Goal: Task Accomplishment & Management: Manage account settings

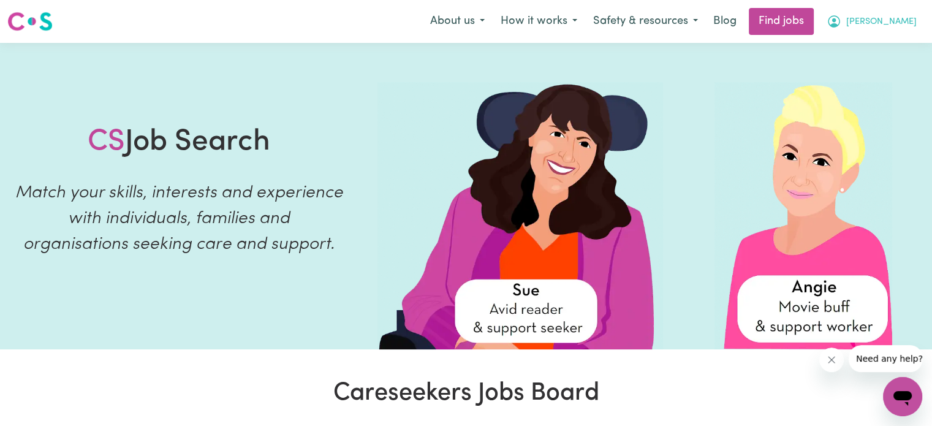
click at [907, 25] on span "[PERSON_NAME]" at bounding box center [882, 21] width 70 height 13
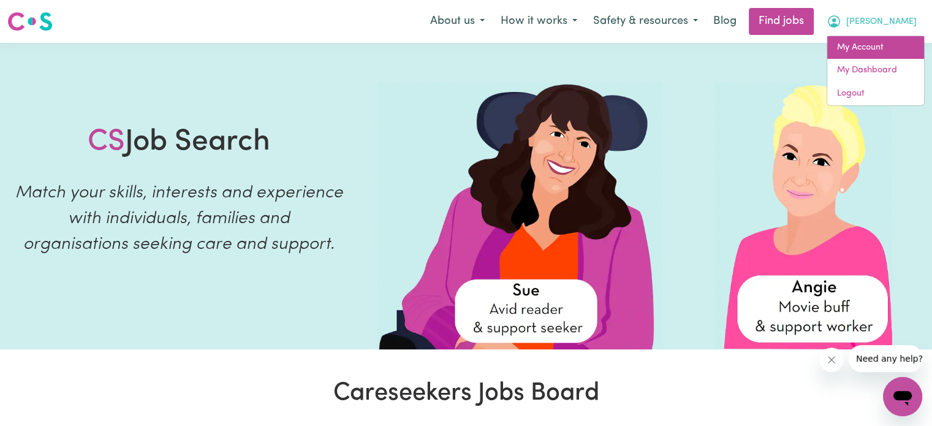
click at [864, 44] on link "My Account" at bounding box center [876, 47] width 97 height 23
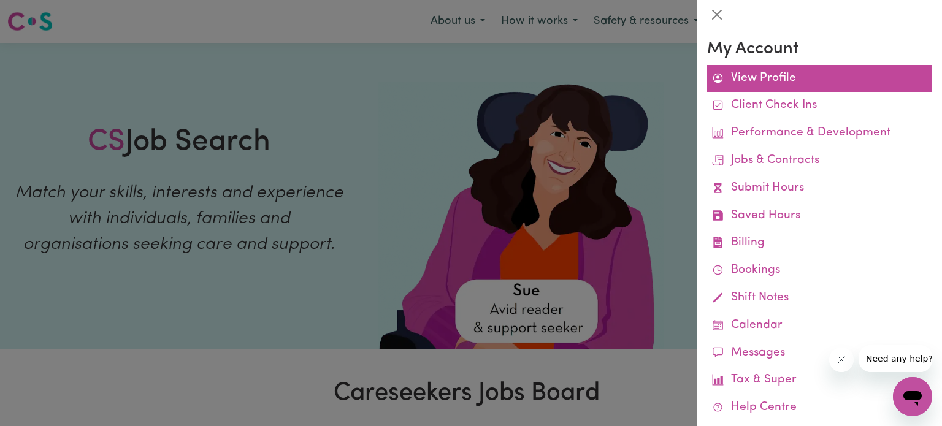
click at [775, 74] on link "View Profile" at bounding box center [819, 79] width 225 height 28
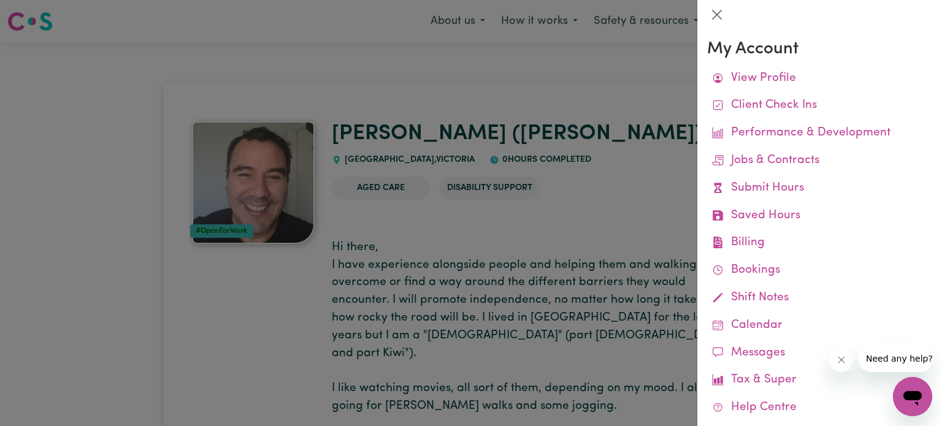
click at [225, 198] on div at bounding box center [471, 213] width 942 height 426
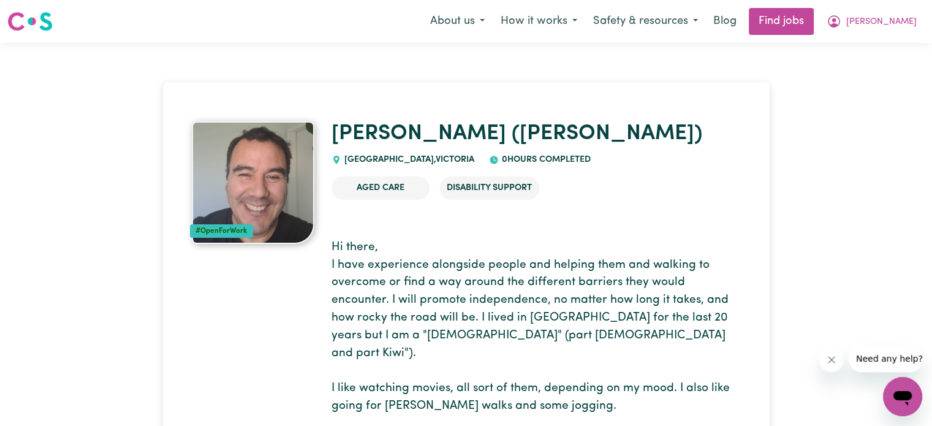
click at [264, 177] on img at bounding box center [253, 182] width 123 height 123
click at [204, 227] on div "#OpenForWork" at bounding box center [222, 230] width 64 height 13
click at [262, 188] on img at bounding box center [253, 182] width 123 height 123
click at [236, 178] on img at bounding box center [253, 182] width 123 height 123
click at [213, 231] on div "#OpenForWork" at bounding box center [222, 230] width 64 height 13
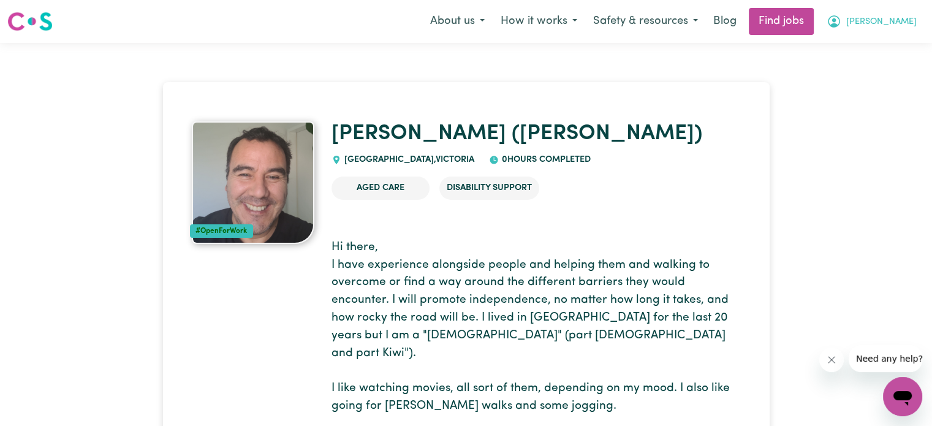
click at [909, 21] on span "[PERSON_NAME]" at bounding box center [882, 21] width 70 height 13
click at [863, 68] on link "My Dashboard" at bounding box center [876, 70] width 97 height 23
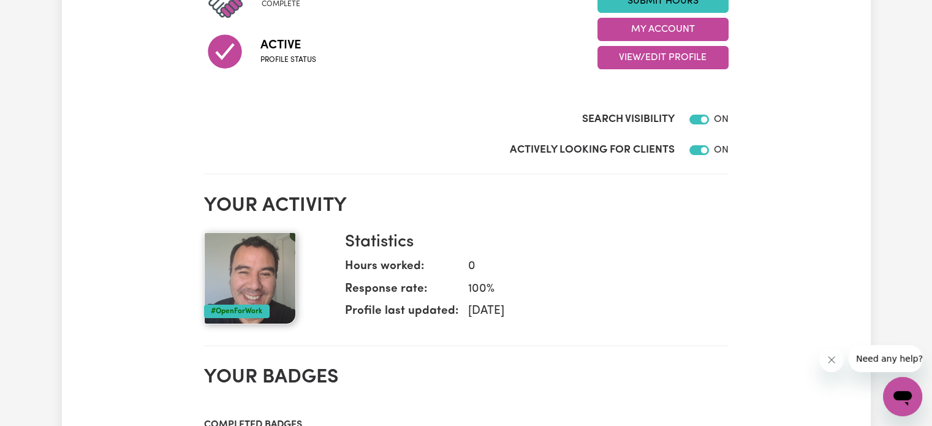
scroll to position [199, 0]
click at [254, 260] on img at bounding box center [250, 278] width 92 height 92
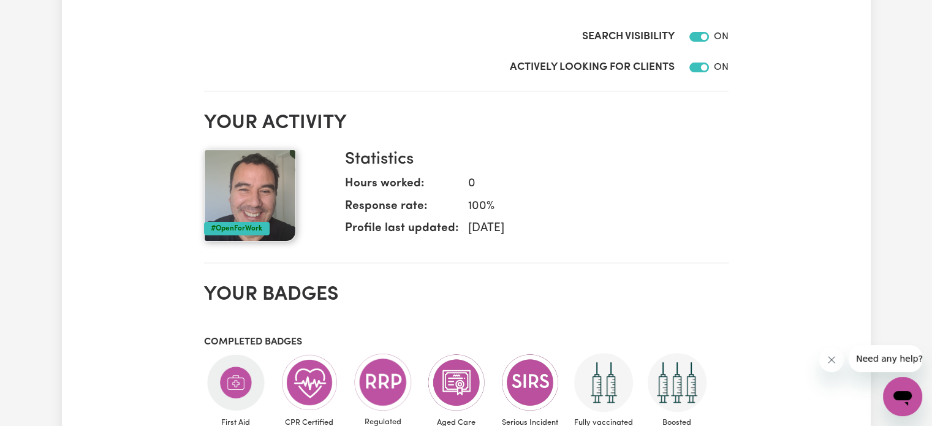
scroll to position [227, 0]
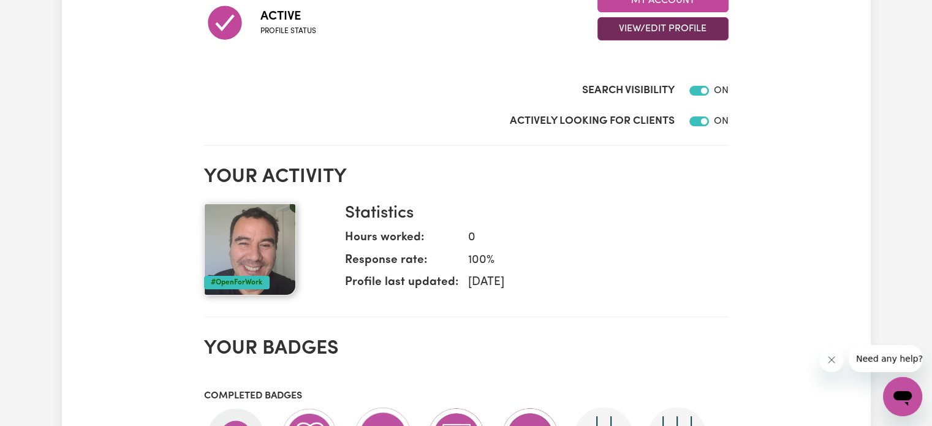
click at [680, 36] on button "View/Edit Profile" at bounding box center [663, 28] width 131 height 23
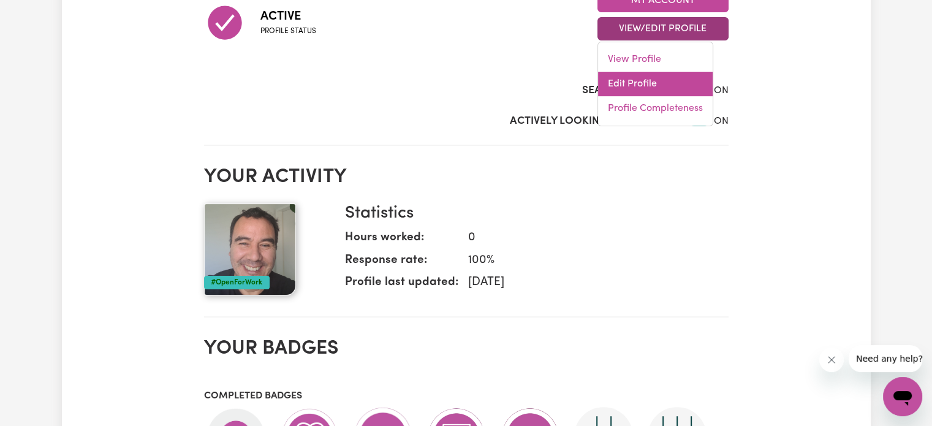
click at [623, 80] on link "Edit Profile" at bounding box center [655, 84] width 115 height 25
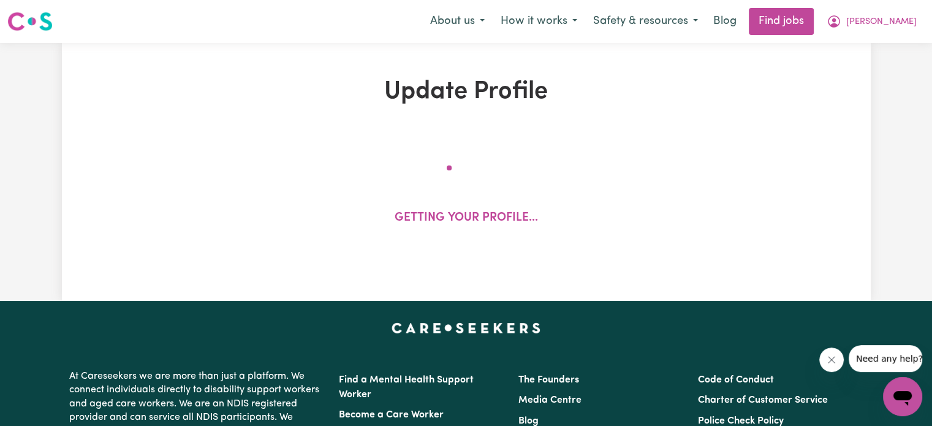
select select "[DEMOGRAPHIC_DATA]"
select select "Australian PR"
select select "Studying a healthcare related degree or qualification"
select select "50"
select select "60"
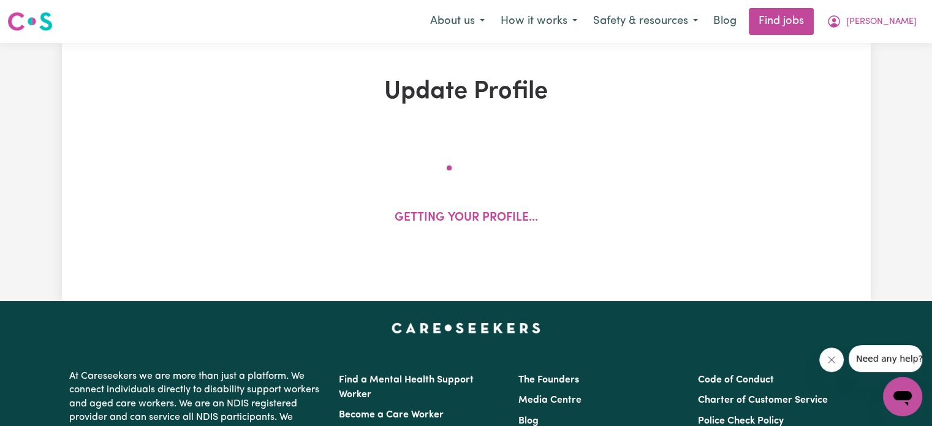
select select "60"
select select "90"
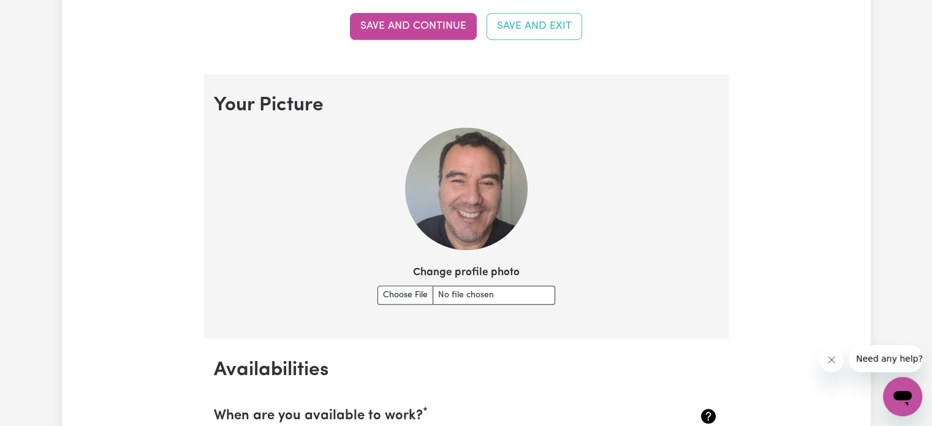
scroll to position [932, 0]
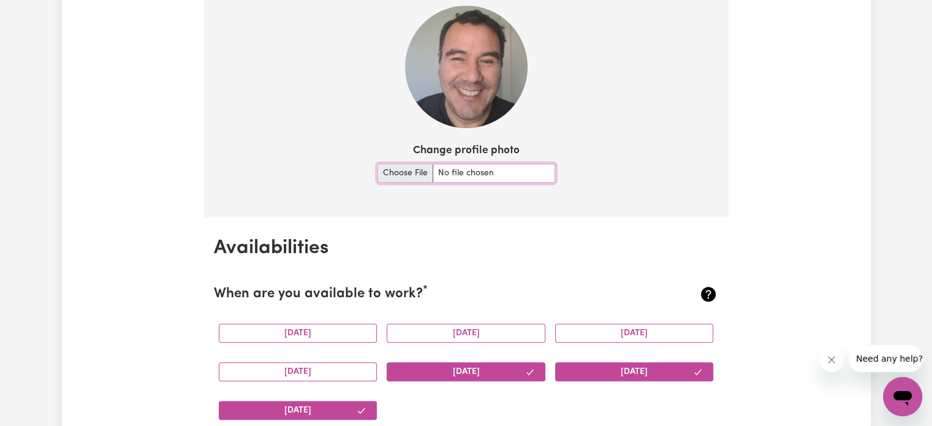
click at [396, 175] on input "Change profile photo" at bounding box center [467, 173] width 178 height 19
type input "C:\fakepath\20241110_125437.jpg"
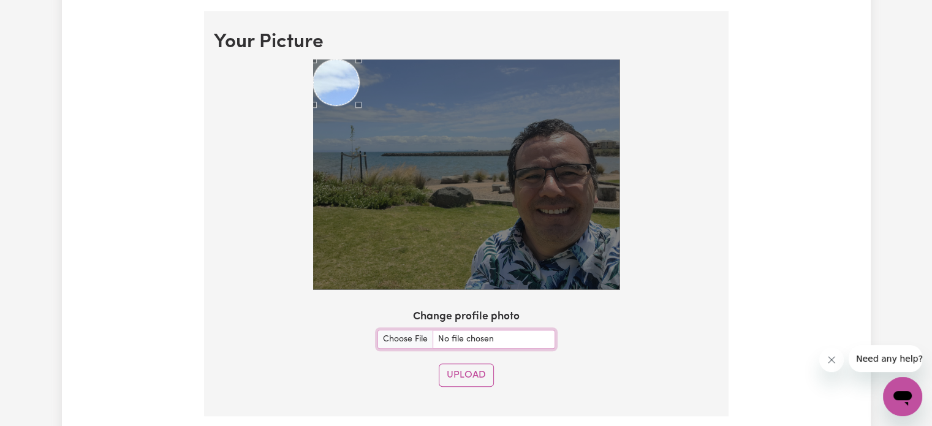
scroll to position [858, 0]
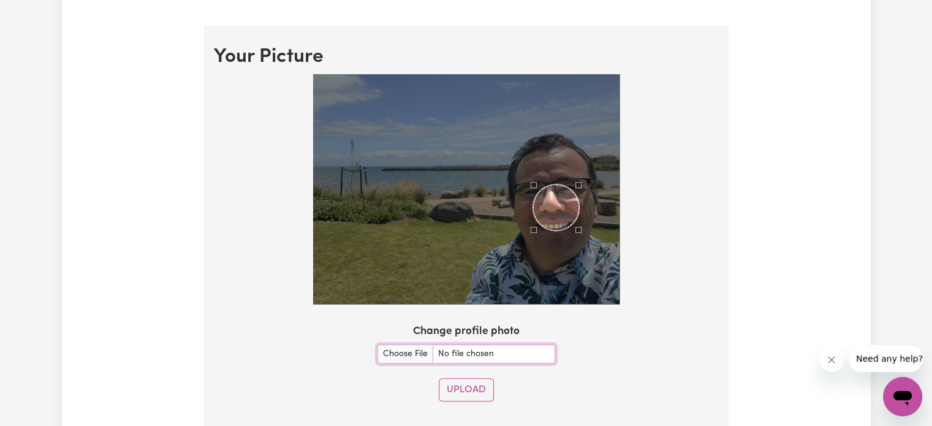
click at [547, 213] on div "Use the arrow keys to move the crop selection area" at bounding box center [556, 208] width 46 height 46
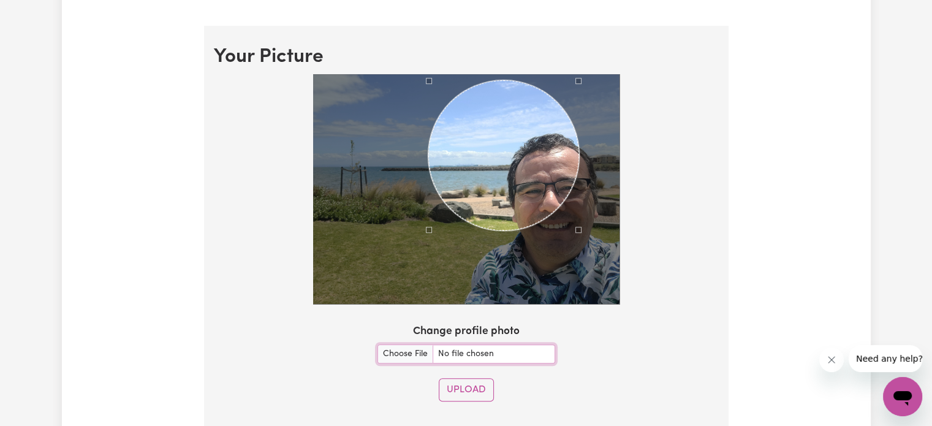
click at [429, 117] on div at bounding box center [466, 189] width 307 height 230
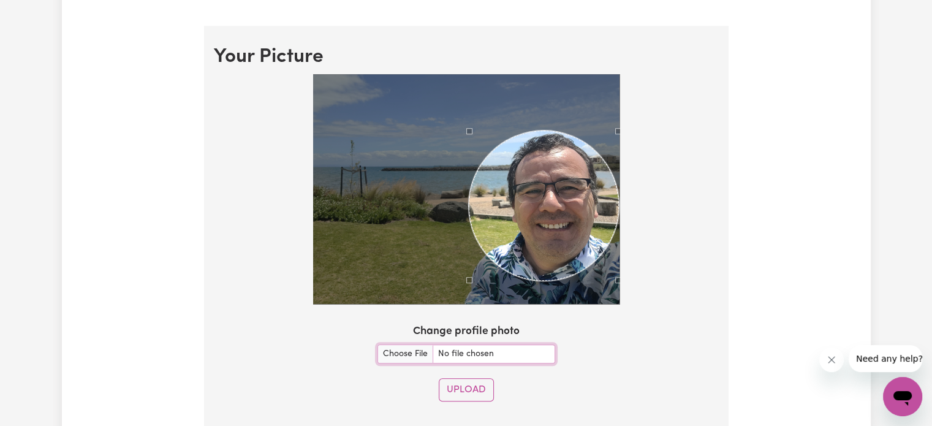
click at [528, 209] on div "Use the arrow keys to move the crop selection area" at bounding box center [544, 206] width 150 height 150
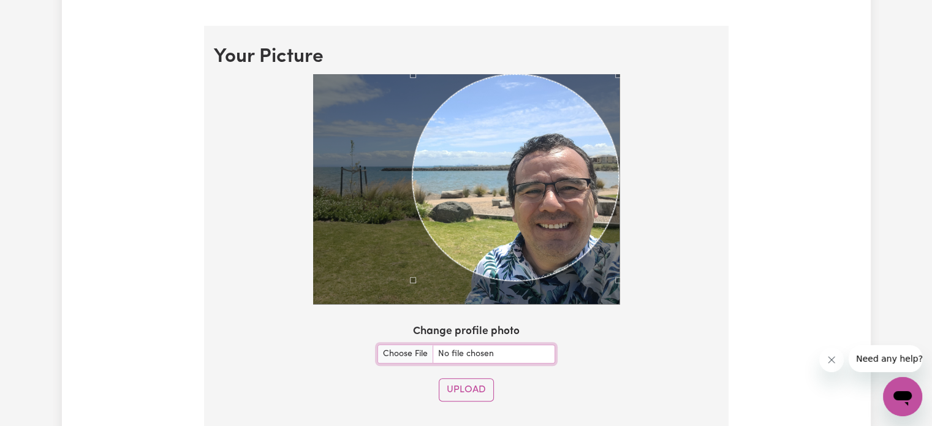
click at [410, 78] on div at bounding box center [466, 189] width 307 height 230
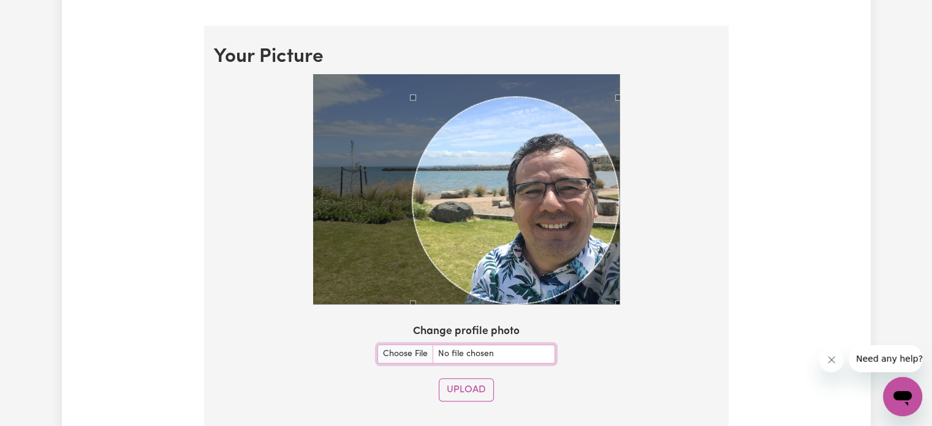
click at [589, 232] on div "Use the arrow keys to move the crop selection area" at bounding box center [516, 200] width 207 height 207
click at [380, 46] on section "Your Picture Change profile photo Upload" at bounding box center [466, 228] width 525 height 405
click at [381, 63] on section "Your Picture Change profile photo Upload" at bounding box center [466, 228] width 525 height 405
click at [456, 385] on button "Upload" at bounding box center [466, 389] width 55 height 23
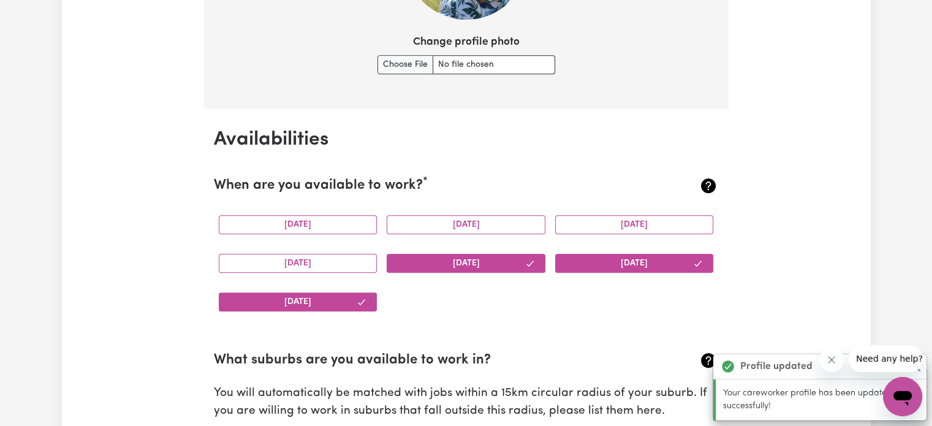
scroll to position [1148, 0]
